Goal: Task Accomplishment & Management: Manage account settings

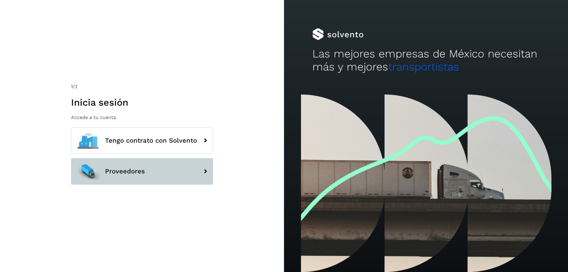
click at [169, 171] on button "Proveedores" at bounding box center [142, 171] width 142 height 27
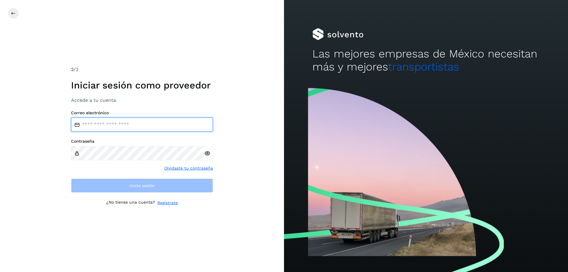
click at [146, 125] on input "email" at bounding box center [142, 124] width 142 height 14
type input "**********"
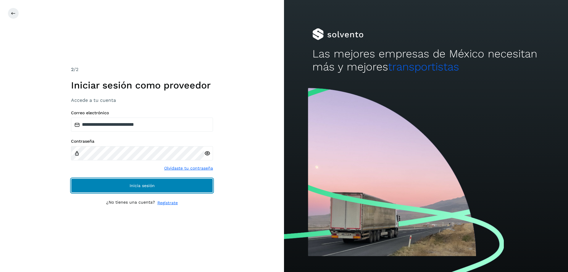
click at [150, 187] on span "Inicia sesión" at bounding box center [142, 185] width 25 height 4
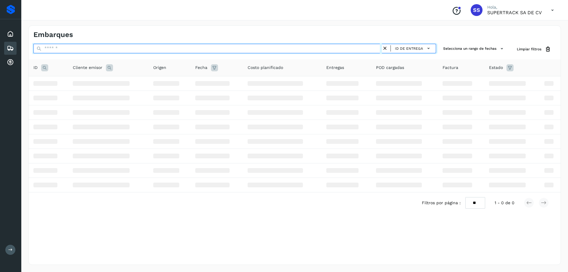
click at [51, 49] on input "text" at bounding box center [207, 48] width 348 height 9
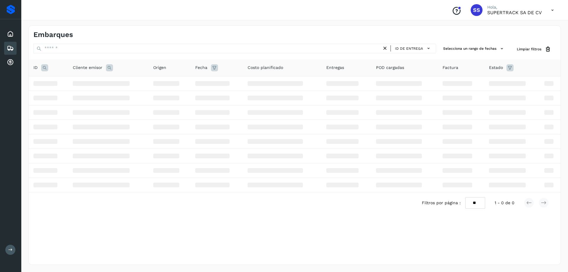
click at [9, 47] on icon at bounding box center [10, 48] width 7 height 7
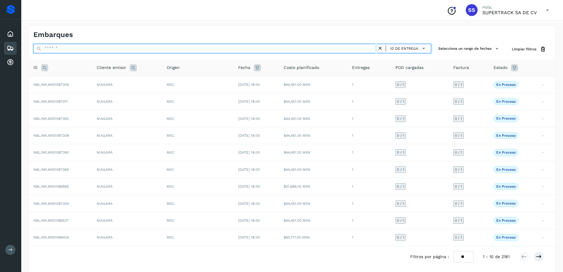
click at [234, 44] on input "text" at bounding box center [205, 48] width 344 height 9
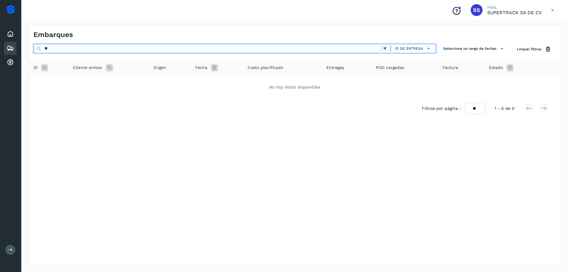
type input "*"
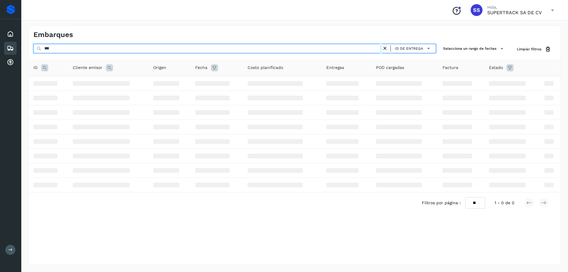
type input "****"
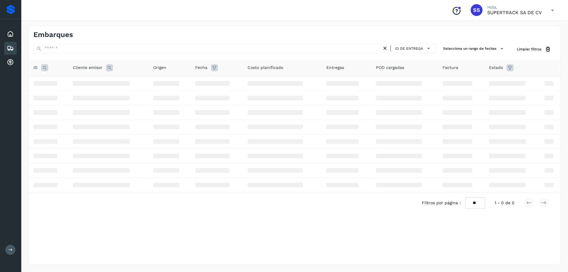
click at [13, 11] on div "Proveedores" at bounding box center [11, 9] width 9 height 9
drag, startPoint x: 12, startPoint y: 245, endPoint x: 9, endPoint y: 249, distance: 4.9
click at [9, 248] on button at bounding box center [10, 250] width 10 height 10
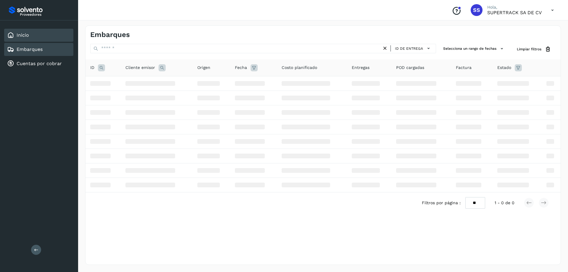
click at [35, 33] on div "Inicio" at bounding box center [38, 35] width 69 height 13
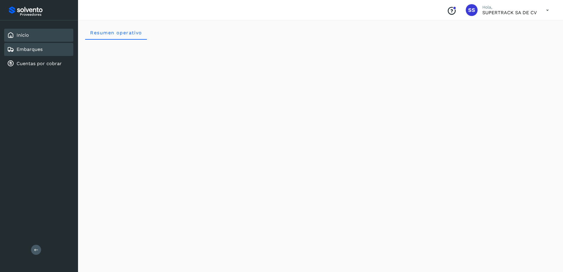
click at [42, 49] on link "Embarques" at bounding box center [30, 49] width 26 height 6
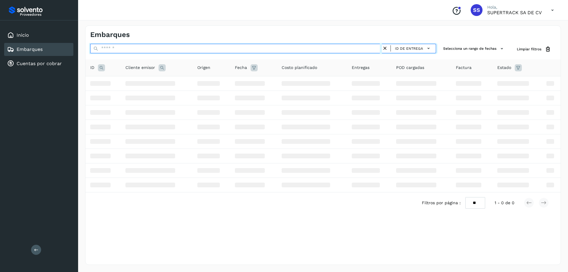
click at [118, 51] on input "text" at bounding box center [236, 48] width 292 height 9
paste input "**********"
type input "**********"
drag, startPoint x: 176, startPoint y: 44, endPoint x: 0, endPoint y: 42, distance: 175.7
click at [0, 42] on div "**********" at bounding box center [284, 136] width 568 height 272
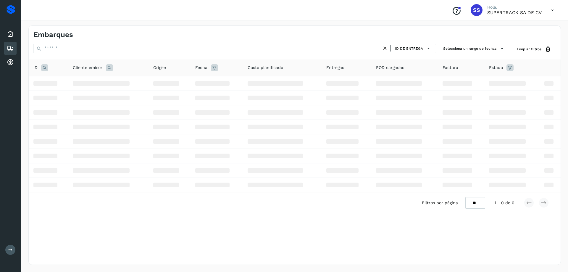
drag, startPoint x: 473, startPoint y: 7, endPoint x: 531, endPoint y: 11, distance: 58.1
click at [473, 8] on div "SS" at bounding box center [477, 10] width 12 height 12
click at [549, 10] on icon at bounding box center [552, 10] width 12 height 12
drag, startPoint x: 529, startPoint y: 25, endPoint x: 497, endPoint y: 39, distance: 35.1
click at [529, 25] on div "Cerrar sesión" at bounding box center [523, 26] width 70 height 11
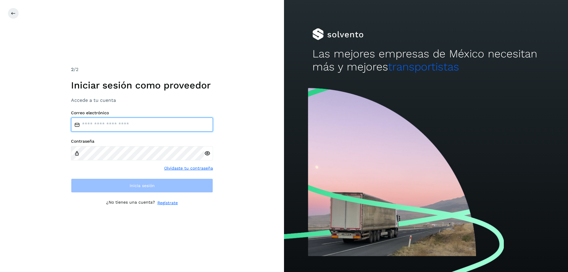
type input "**********"
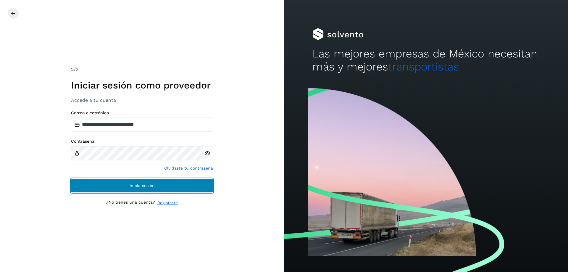
click at [145, 185] on span "Inicia sesión" at bounding box center [142, 185] width 25 height 4
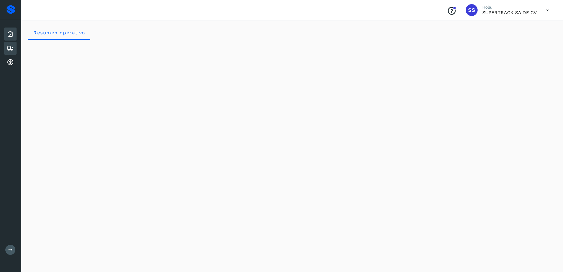
click at [10, 45] on icon at bounding box center [10, 48] width 7 height 7
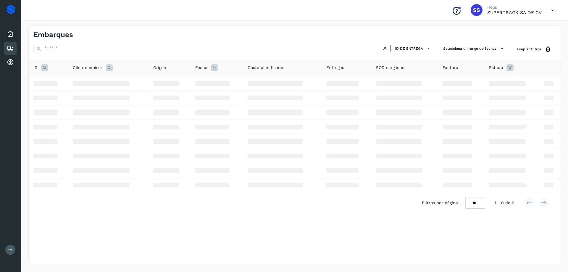
click at [535, 12] on p "SUPERTRACK SA DE CV" at bounding box center [514, 13] width 54 height 6
click at [553, 11] on icon at bounding box center [552, 10] width 12 height 12
click at [515, 26] on div "Cerrar sesión" at bounding box center [523, 26] width 70 height 11
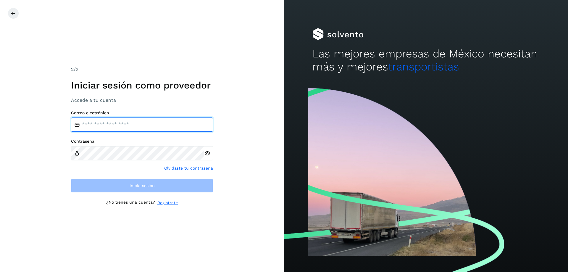
type input "**********"
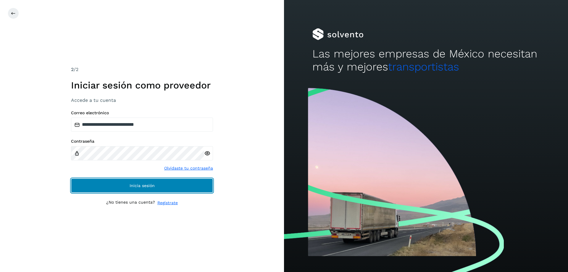
click at [191, 182] on button "Inicia sesión" at bounding box center [142, 185] width 142 height 14
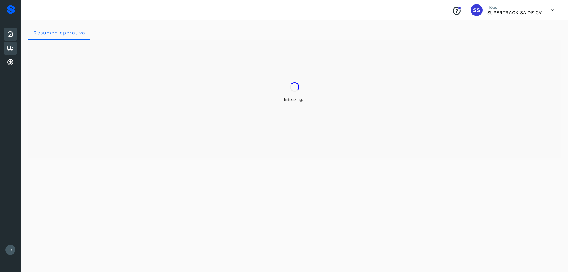
click at [9, 49] on icon at bounding box center [10, 48] width 7 height 7
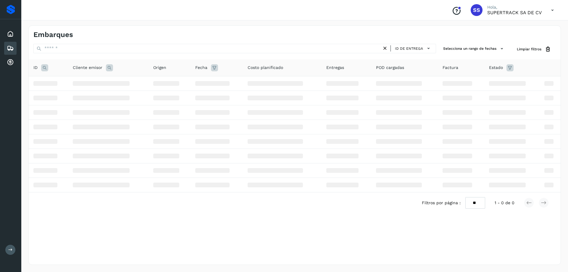
click at [106, 240] on div "Embarques ID de entrega Selecciona un rango de fechas Selects date range for wh…" at bounding box center [294, 144] width 532 height 239
click at [216, 68] on icon at bounding box center [214, 67] width 7 height 7
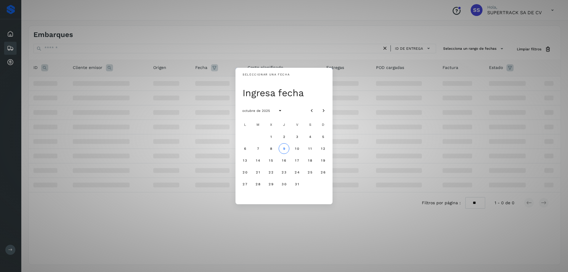
click at [467, 164] on div "Seleccionar una fecha Ingresa fecha octubre de 2025 L M X J V S D 1 2 3 4 5 6 7…" at bounding box center [284, 136] width 568 height 272
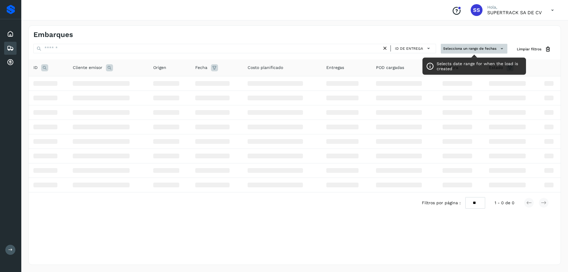
click at [488, 47] on button "Selecciona un rango de fechas" at bounding box center [474, 49] width 67 height 10
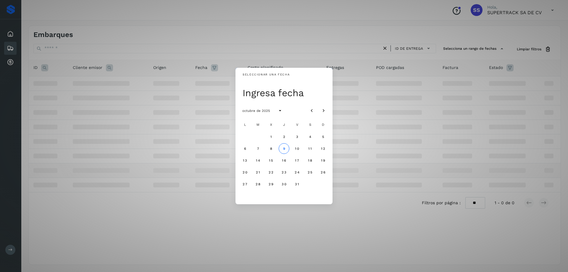
drag, startPoint x: 437, startPoint y: 159, endPoint x: 399, endPoint y: 164, distance: 37.9
click at [436, 160] on div "Seleccionar una fecha Ingresa fecha octubre de 2025 L M X J V S D 1 2 3 4 5 6 7…" at bounding box center [284, 136] width 568 height 272
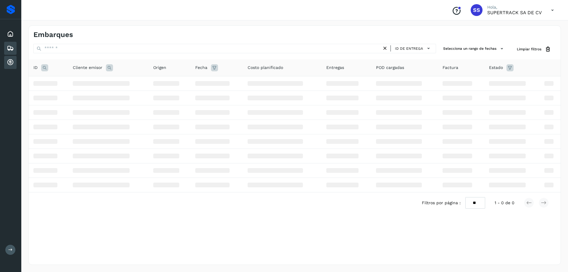
click at [14, 67] on div "Cuentas por cobrar" at bounding box center [10, 62] width 12 height 13
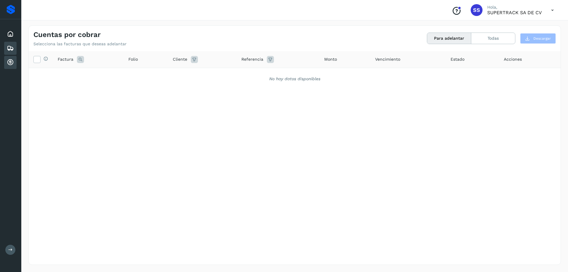
click at [10, 50] on icon at bounding box center [10, 48] width 7 height 7
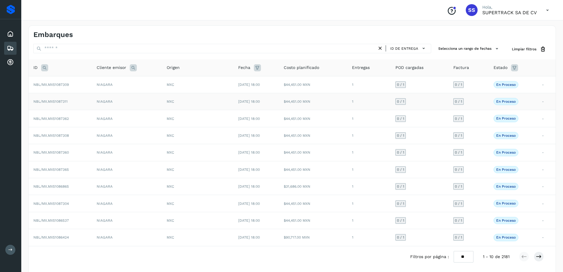
click at [255, 101] on span "05/oct/2025 18:00" at bounding box center [249, 101] width 22 height 4
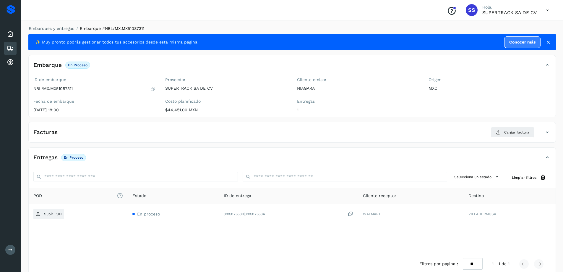
click at [55, 25] on div "Embarques y entregas Embarque #NBL/MX.MX51087311 ✨ Muy pronto podrás gestionar …" at bounding box center [292, 149] width 542 height 263
click at [61, 30] on link "Embarques y entregas" at bounding box center [52, 28] width 46 height 5
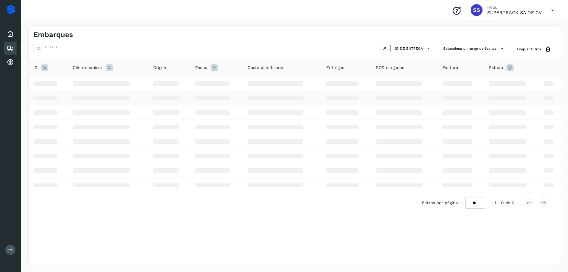
click at [104, 93] on td at bounding box center [108, 98] width 80 height 14
click at [135, 110] on td at bounding box center [108, 112] width 80 height 14
drag, startPoint x: 135, startPoint y: 110, endPoint x: 160, endPoint y: 115, distance: 25.3
click at [138, 112] on td at bounding box center [108, 112] width 80 height 14
click at [50, 72] on th "ID" at bounding box center [48, 67] width 39 height 17
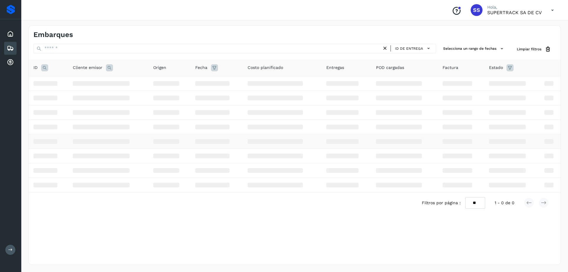
drag, startPoint x: 160, startPoint y: 154, endPoint x: 160, endPoint y: 148, distance: 6.5
click at [160, 153] on td at bounding box center [169, 155] width 42 height 14
drag, startPoint x: 175, startPoint y: 131, endPoint x: 177, endPoint y: 87, distance: 44.1
drag, startPoint x: 181, startPoint y: 91, endPoint x: 182, endPoint y: 87, distance: 3.9
drag, startPoint x: 187, startPoint y: 88, endPoint x: 189, endPoint y: 83, distance: 5.3
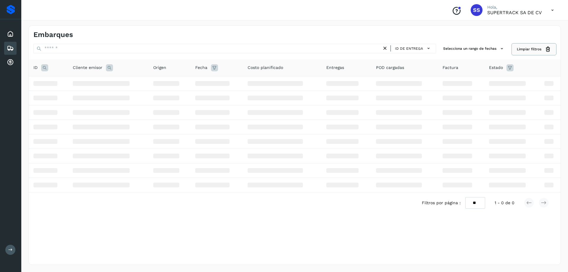
click at [548, 46] on icon at bounding box center [548, 49] width 6 height 6
click at [547, 50] on icon at bounding box center [548, 49] width 6 height 6
drag, startPoint x: 547, startPoint y: 50, endPoint x: 513, endPoint y: 50, distance: 33.1
click at [544, 50] on button "Limpiar filtros" at bounding box center [534, 49] width 44 height 11
click at [414, 50] on span "ID de entrega" at bounding box center [409, 48] width 28 height 5
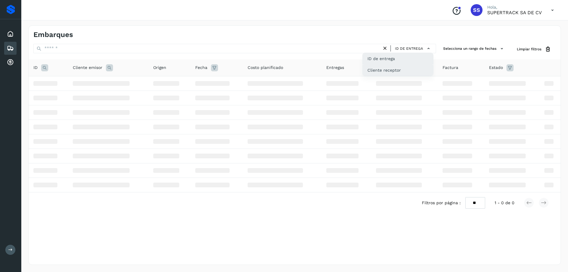
click at [394, 68] on div "Cliente receptor" at bounding box center [398, 69] width 70 height 11
click at [412, 49] on span "Cliente receptor" at bounding box center [405, 48] width 35 height 5
click at [394, 63] on div "ID de entrega" at bounding box center [398, 58] width 70 height 11
